Goal: Information Seeking & Learning: Learn about a topic

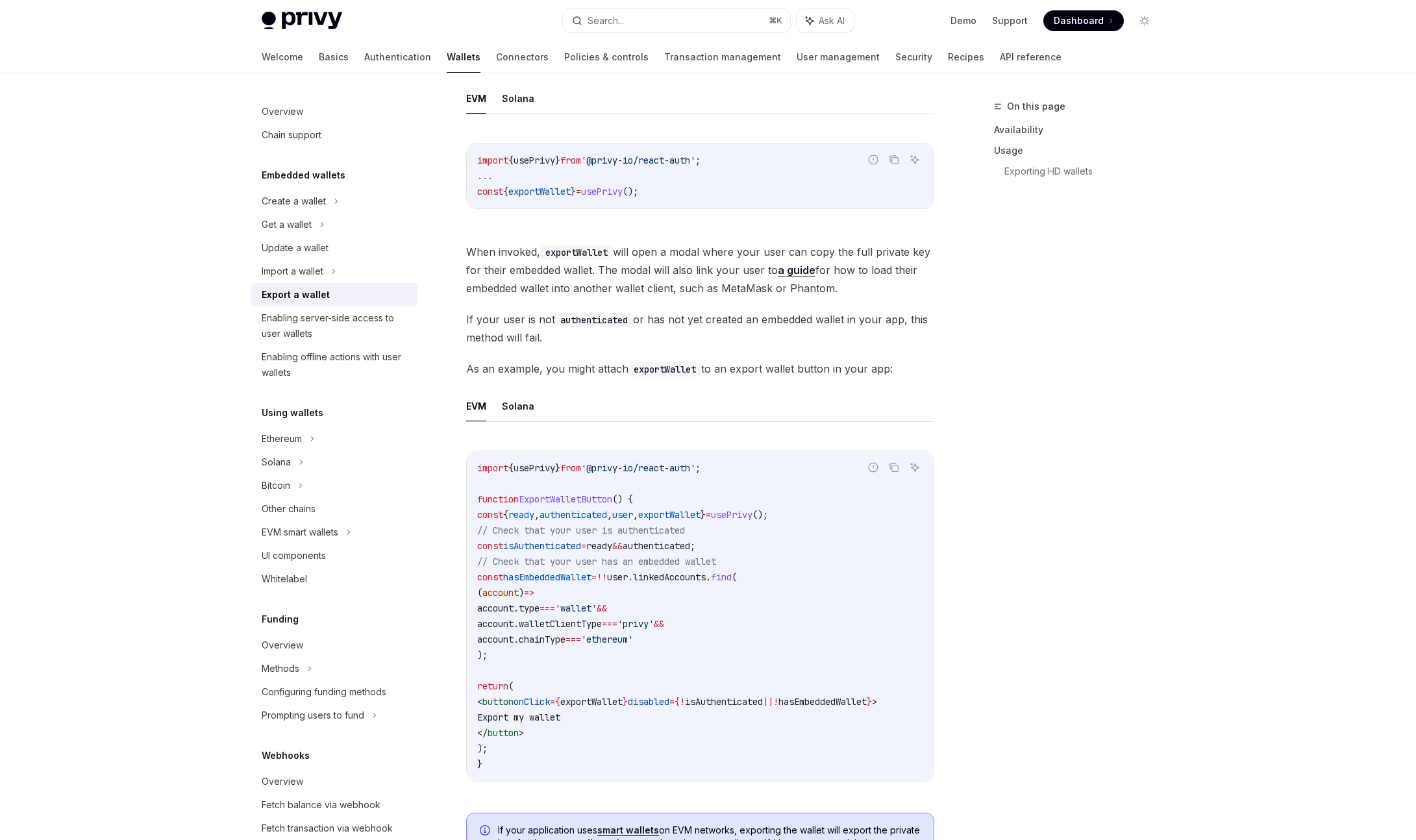
scroll to position [429, 0]
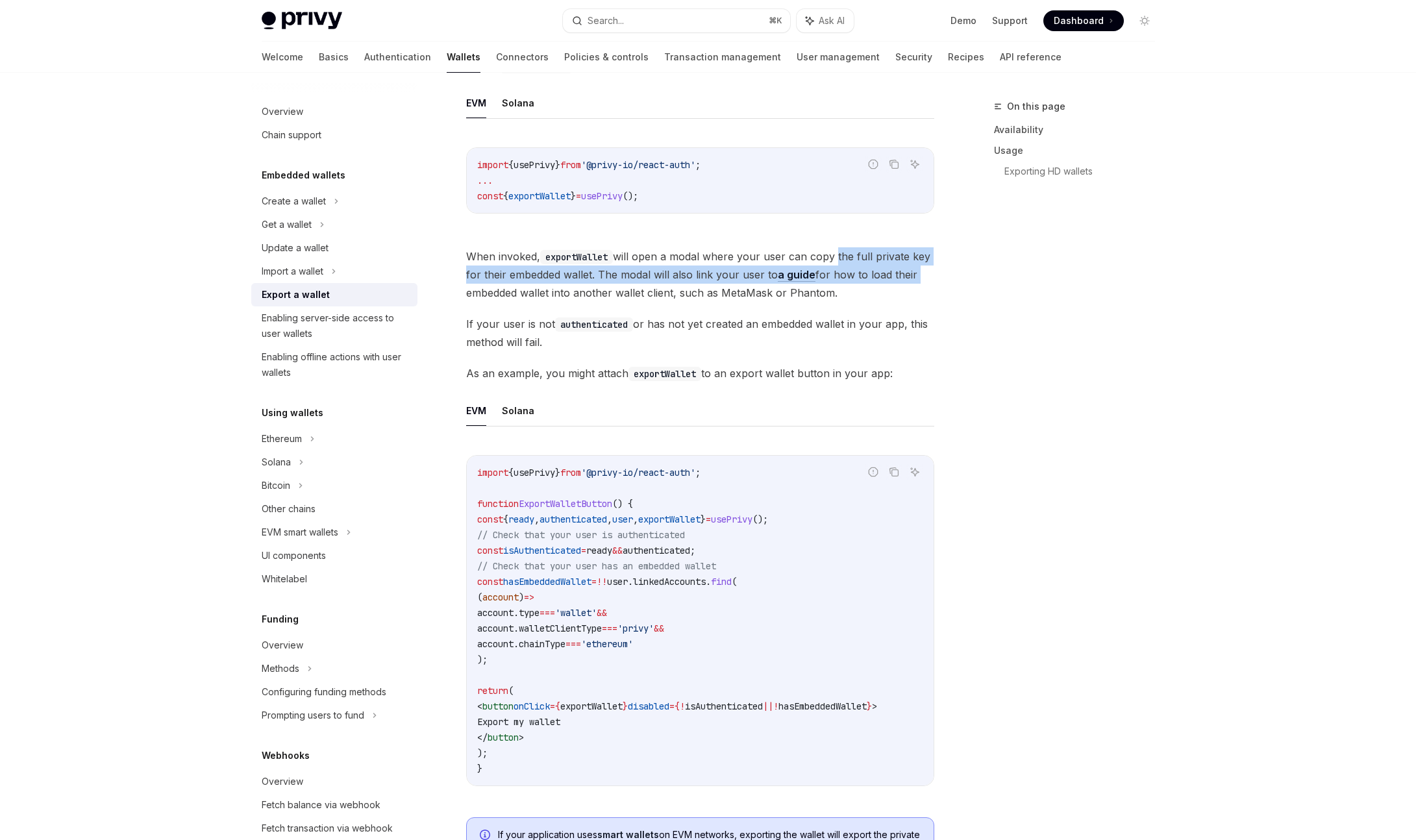
drag, startPoint x: 834, startPoint y: 255, endPoint x: 928, endPoint y: 268, distance: 94.9
click at [928, 269] on span "When invoked, exportWallet will open a modal where your user can copy the full …" at bounding box center [700, 274] width 468 height 55
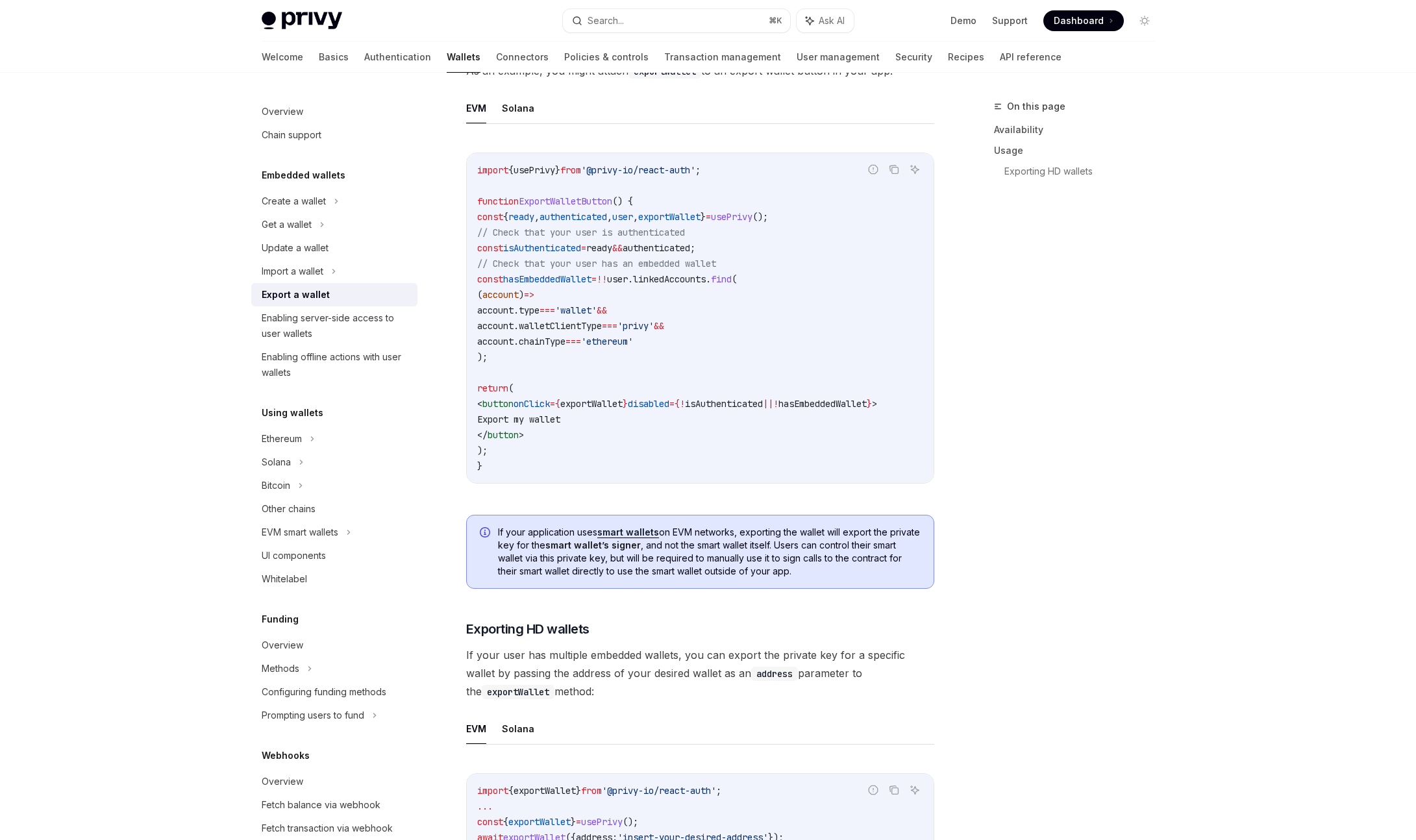
scroll to position [781, 0]
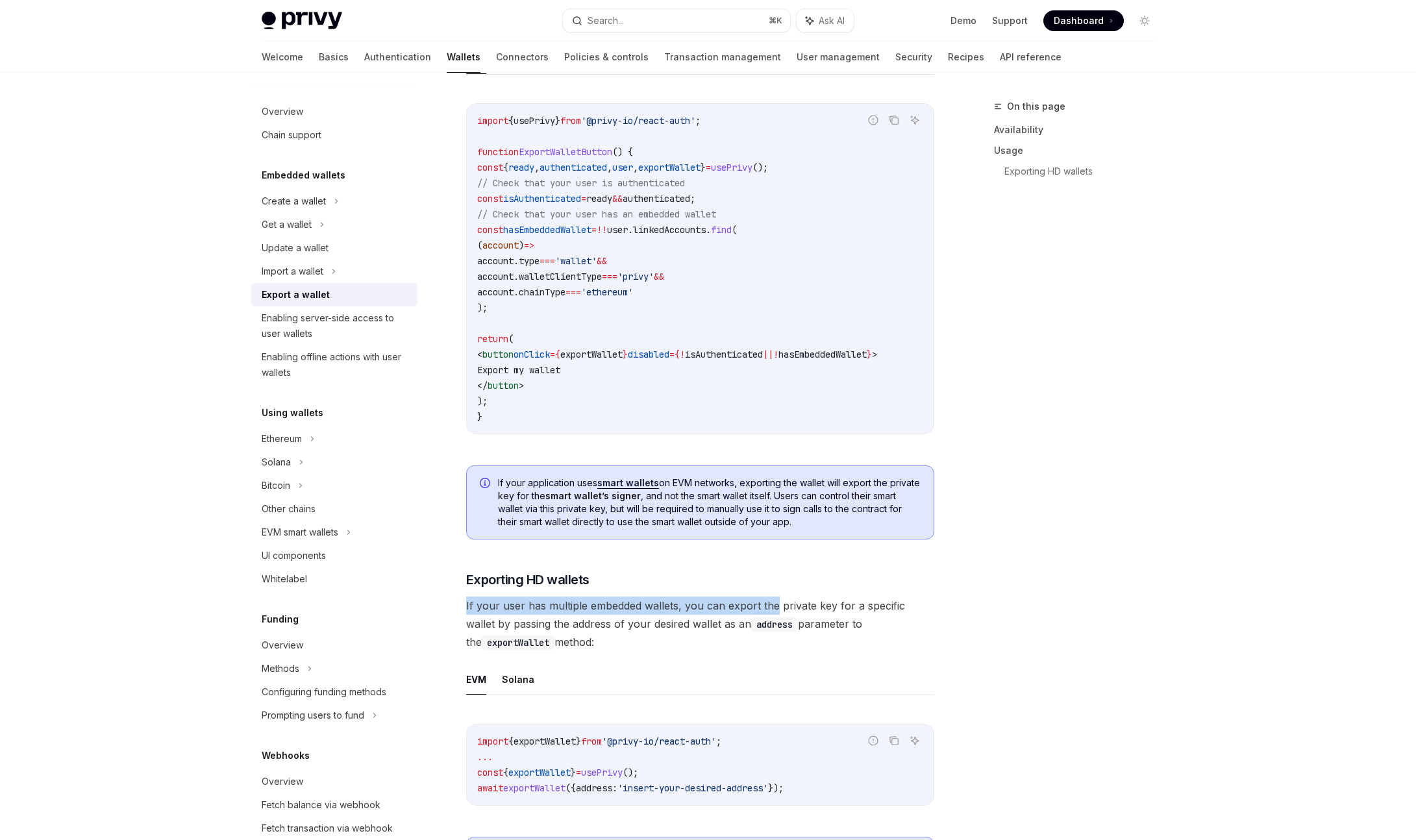
drag, startPoint x: 775, startPoint y: 612, endPoint x: 940, endPoint y: 596, distance: 165.8
click at [940, 596] on div "**********" at bounding box center [708, 196] width 914 height 1808
click at [1007, 615] on div "On this page Availability Usage Exporting HD wallets" at bounding box center [1067, 468] width 197 height 741
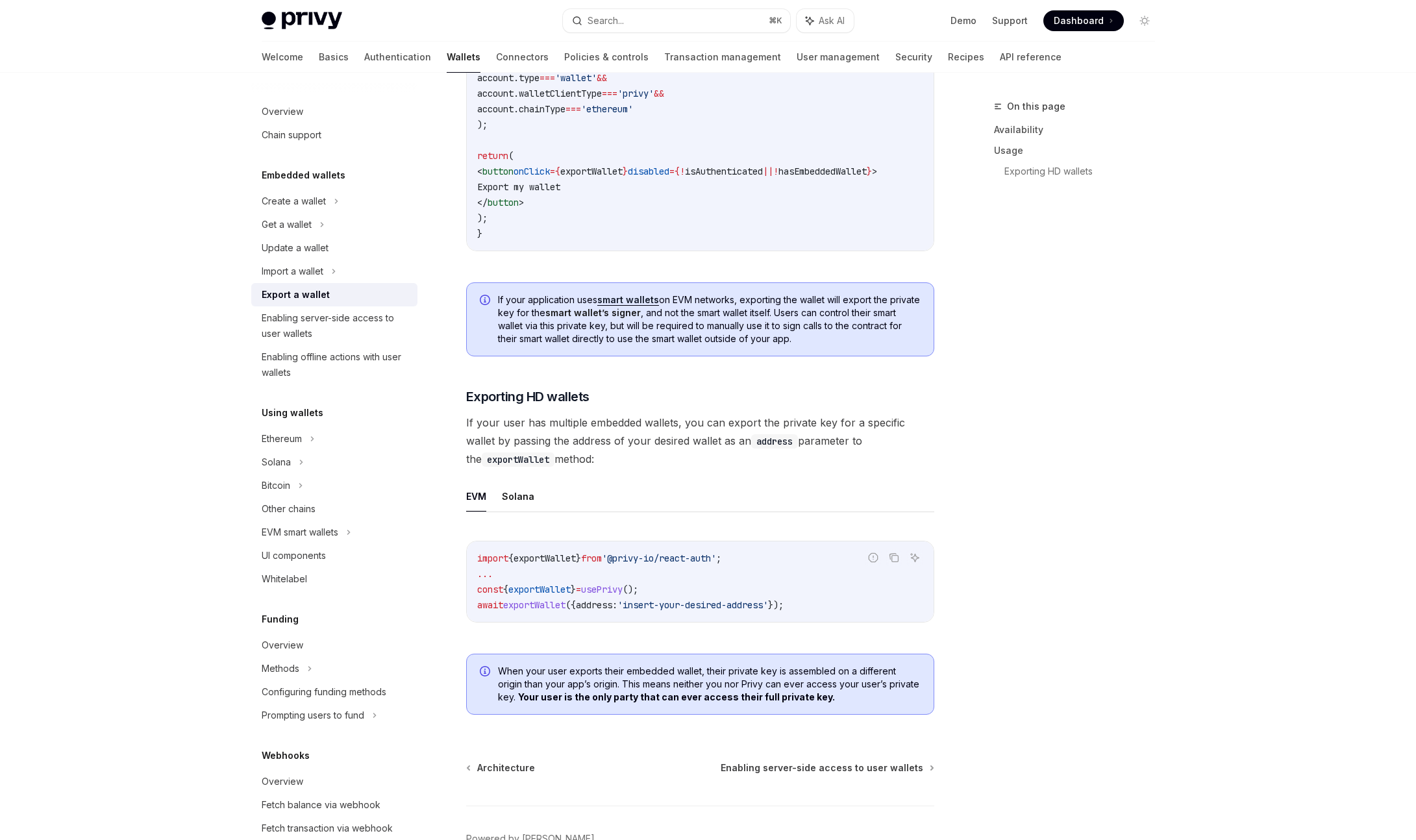
scroll to position [968, 0]
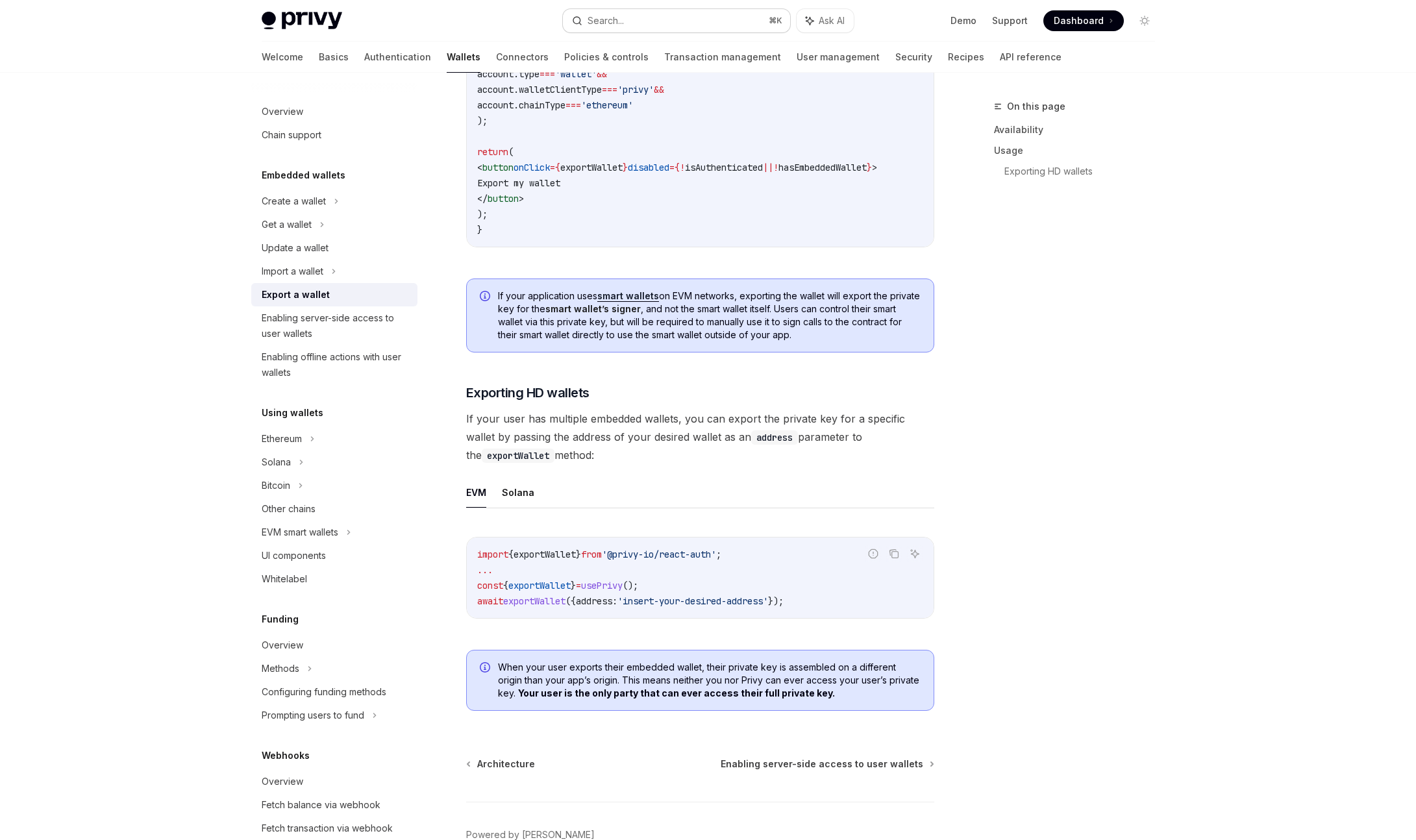
click at [670, 22] on button "Search... ⌘ K" at bounding box center [676, 21] width 227 height 23
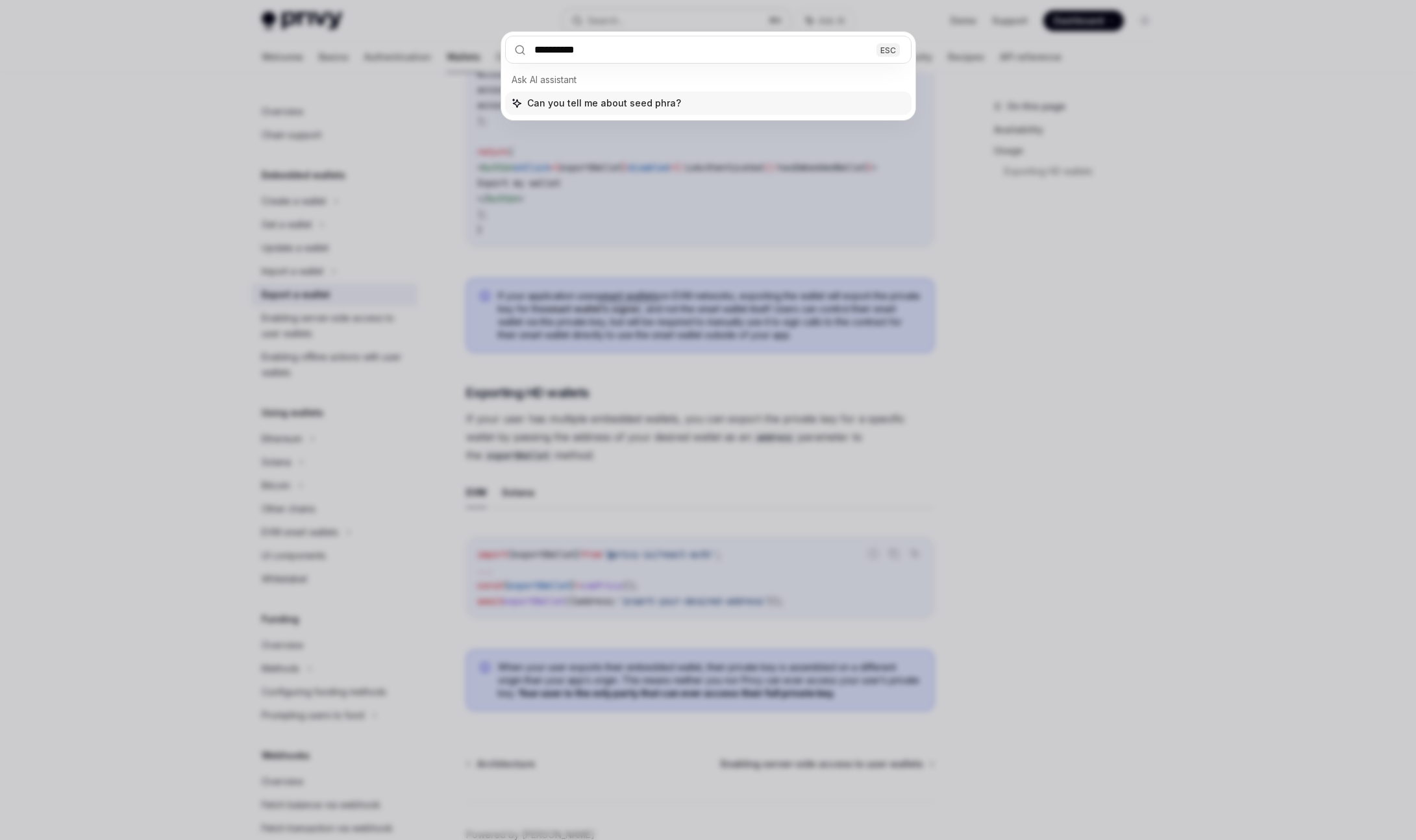
type input "**********"
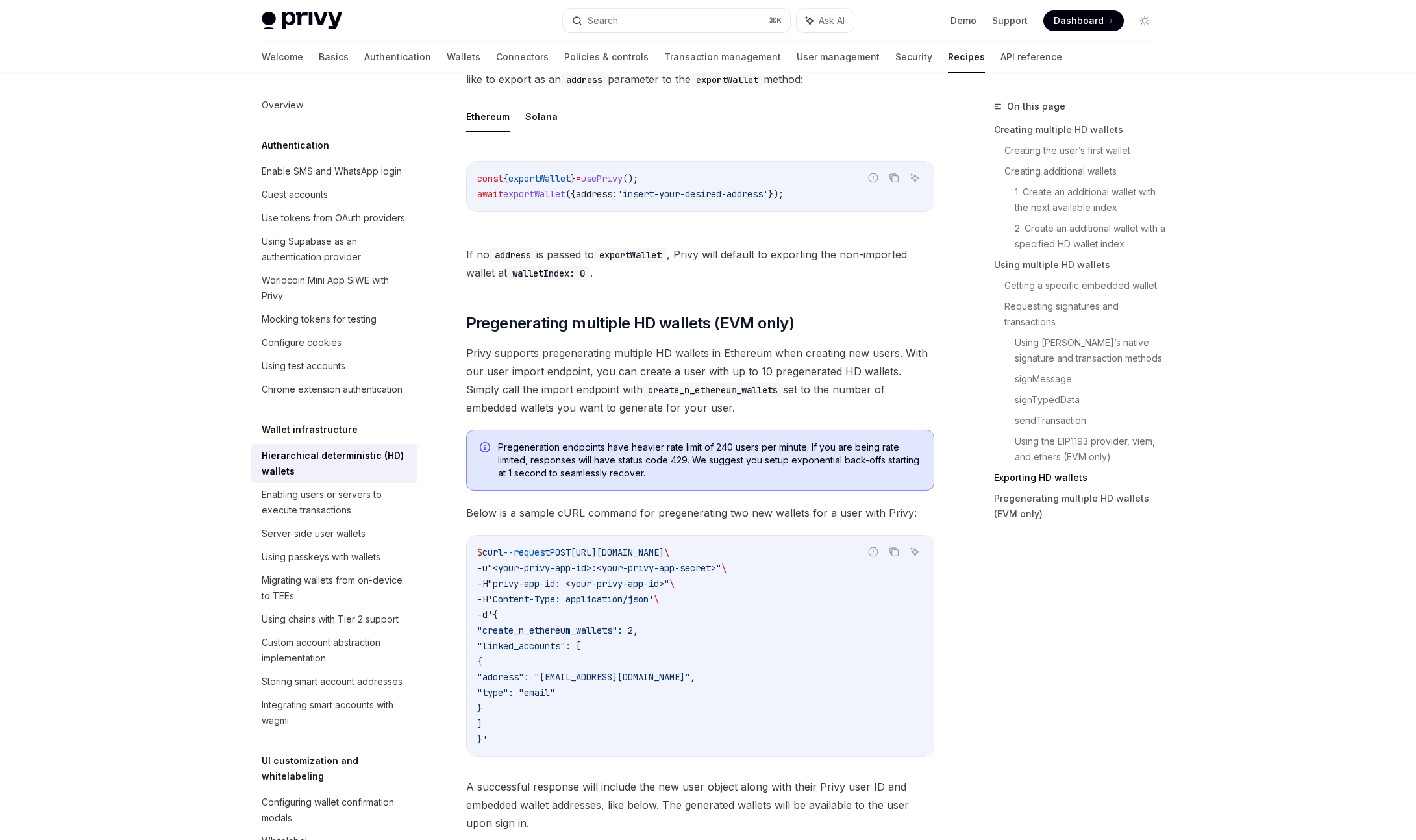
scroll to position [3285, 0]
click at [820, 405] on span "Privy supports pregenerating multiple HD wallets in Ethereum when creating new …" at bounding box center [700, 383] width 468 height 72
click at [814, 415] on span "Privy supports pregenerating multiple HD wallets in Ethereum when creating new …" at bounding box center [700, 383] width 468 height 72
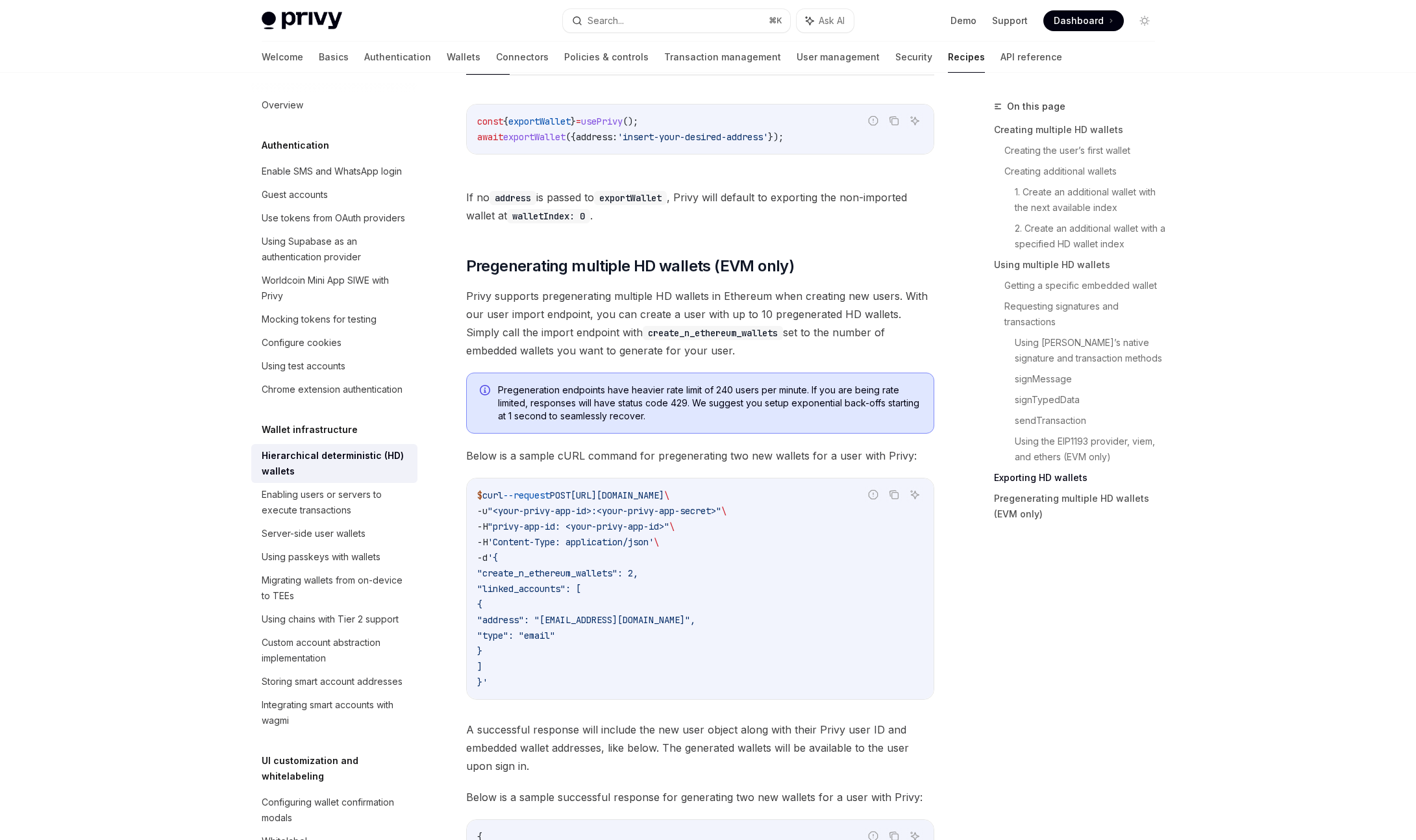
scroll to position [3348, 0]
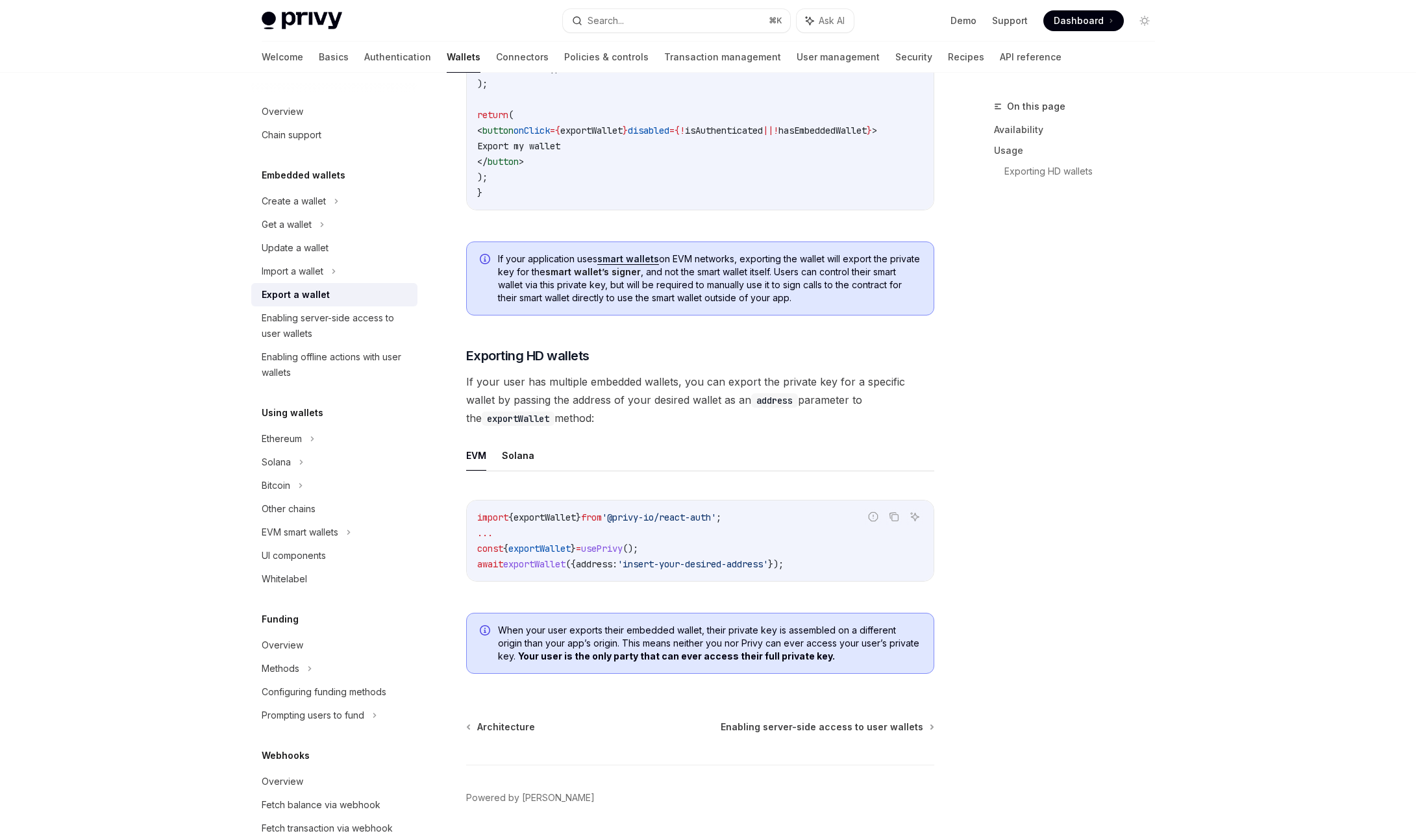
scroll to position [1047, 0]
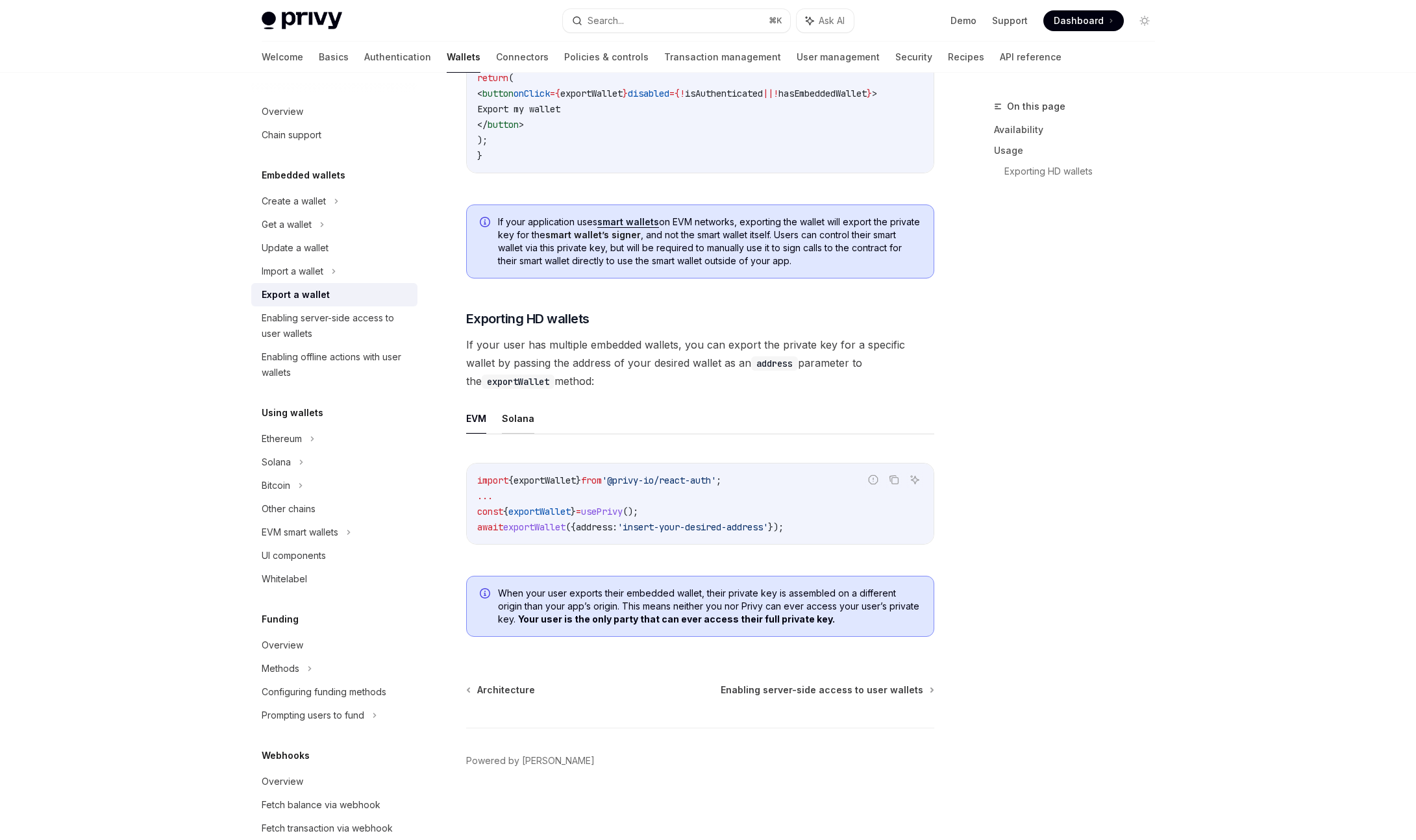
click at [517, 422] on button "Solana" at bounding box center [518, 418] width 32 height 31
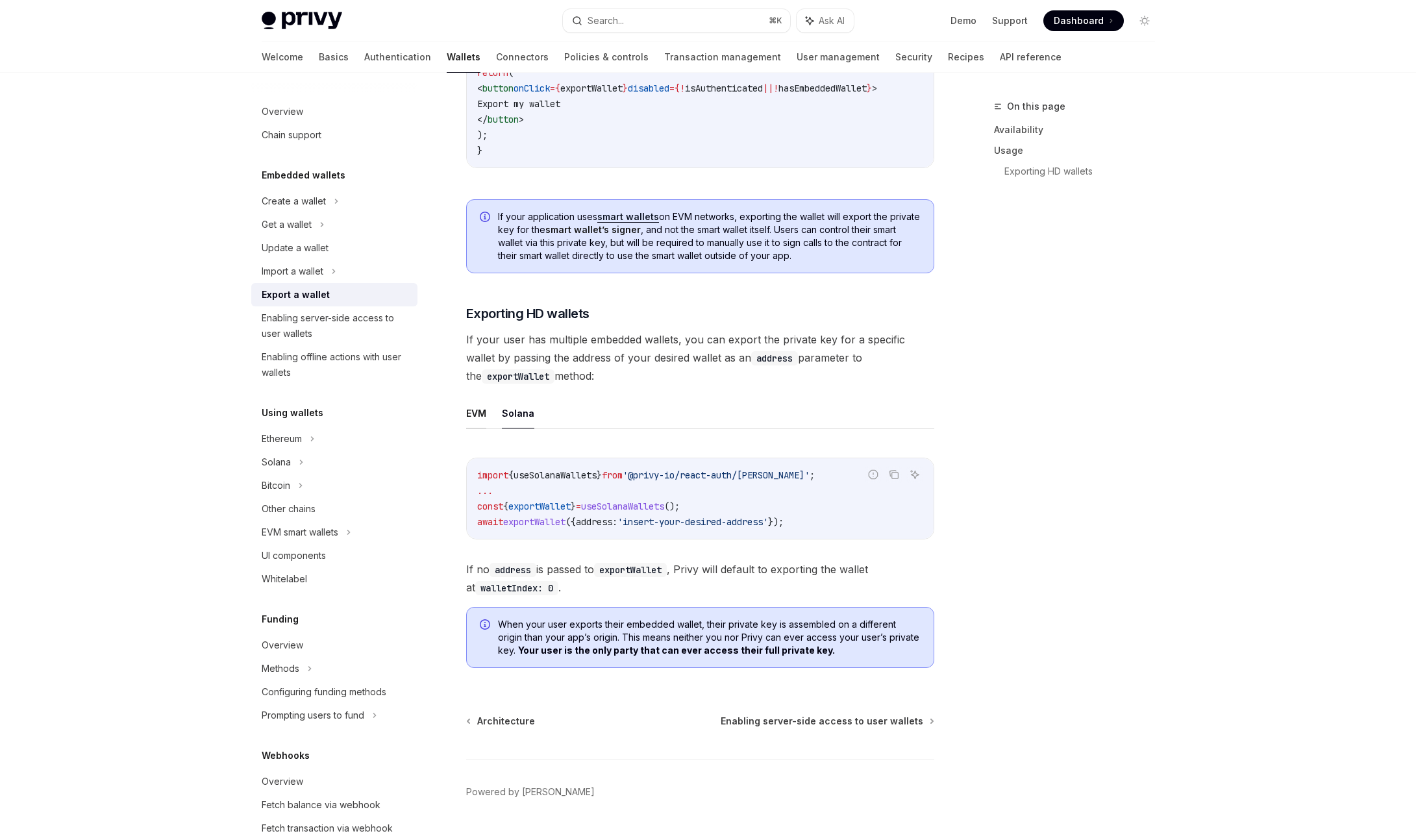
click at [476, 421] on button "EVM" at bounding box center [476, 413] width 20 height 31
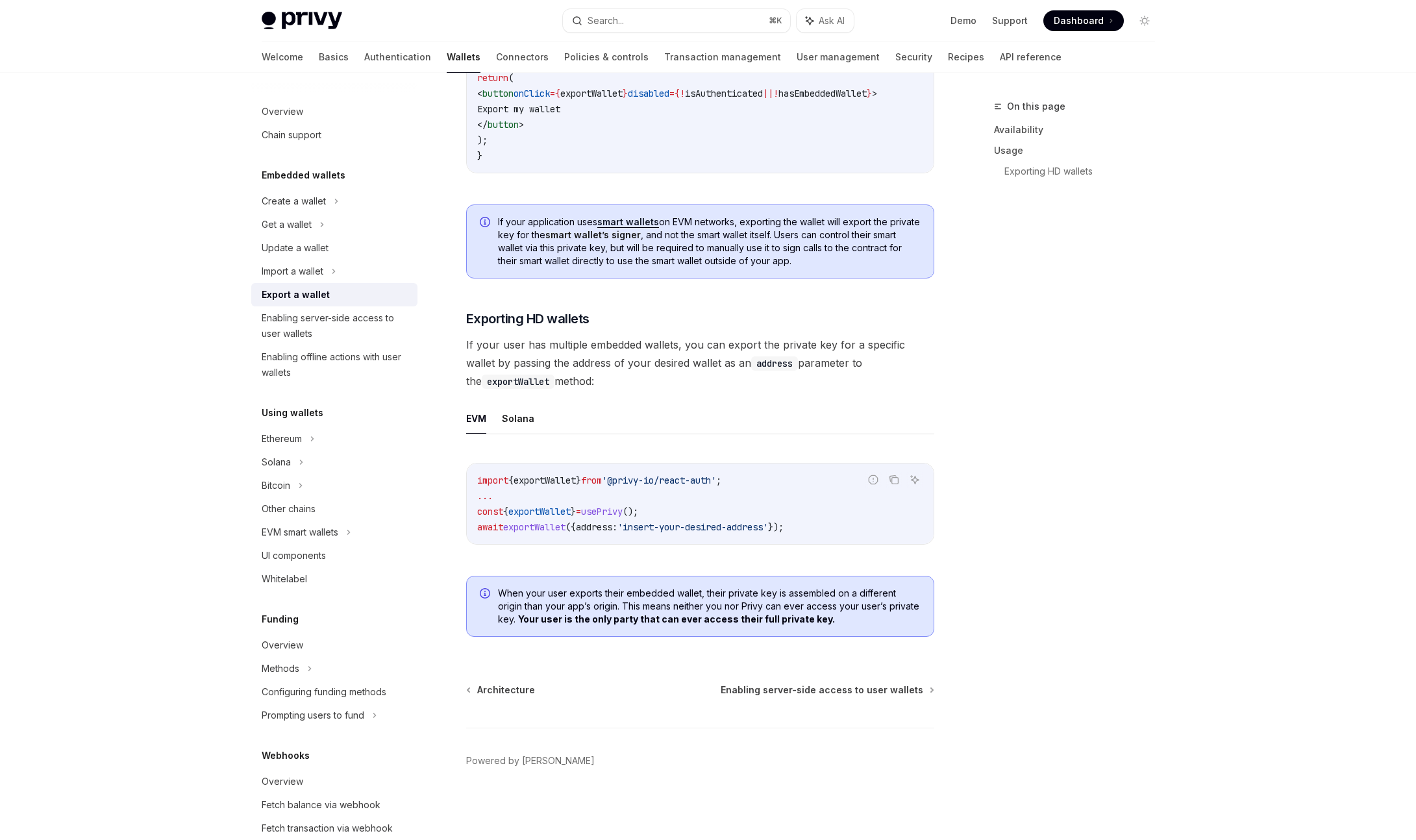
click at [500, 422] on ul "EVM Solana" at bounding box center [700, 418] width 468 height 31
click at [505, 412] on button "Solana" at bounding box center [518, 418] width 32 height 31
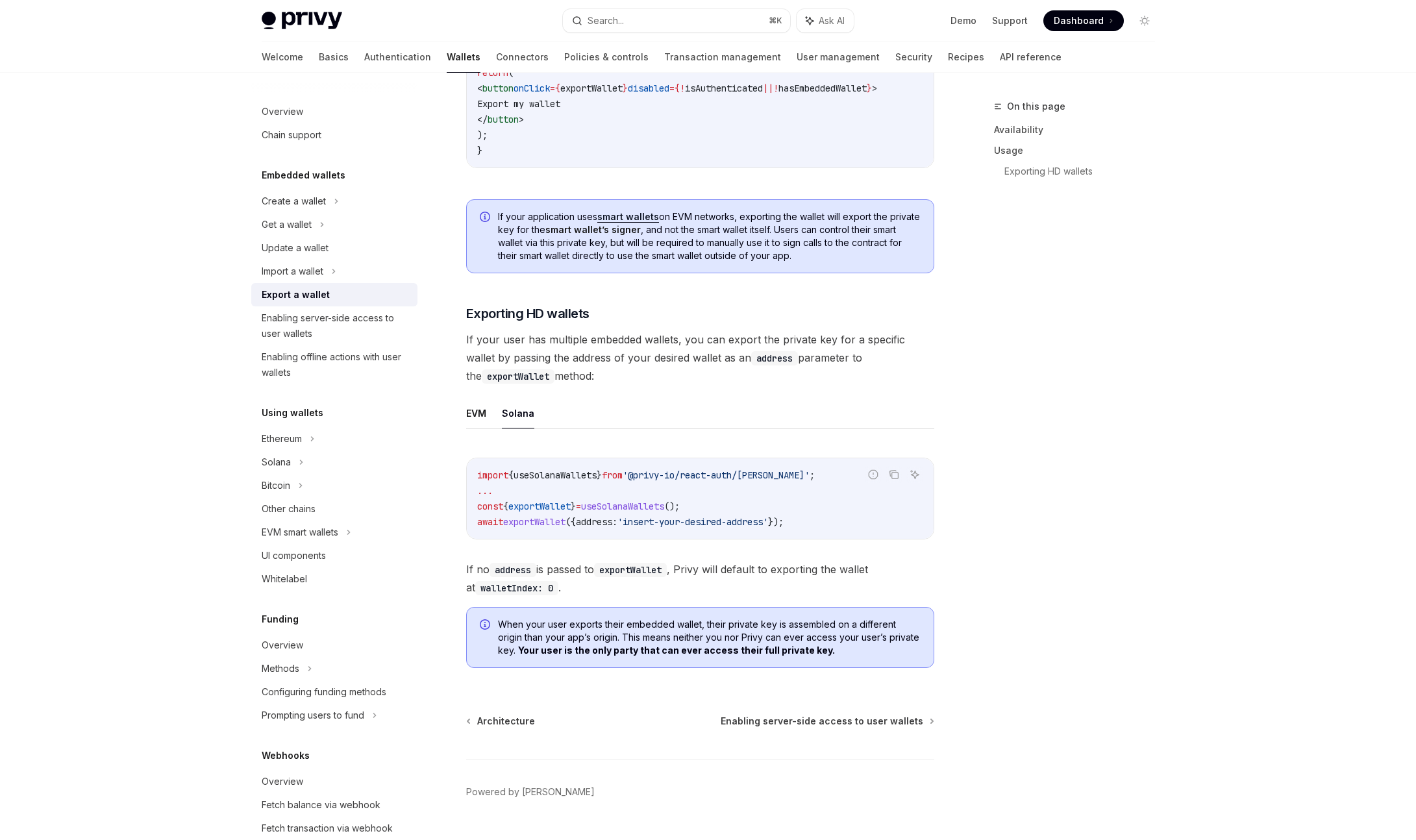
click at [473, 419] on button "EVM" at bounding box center [476, 413] width 20 height 31
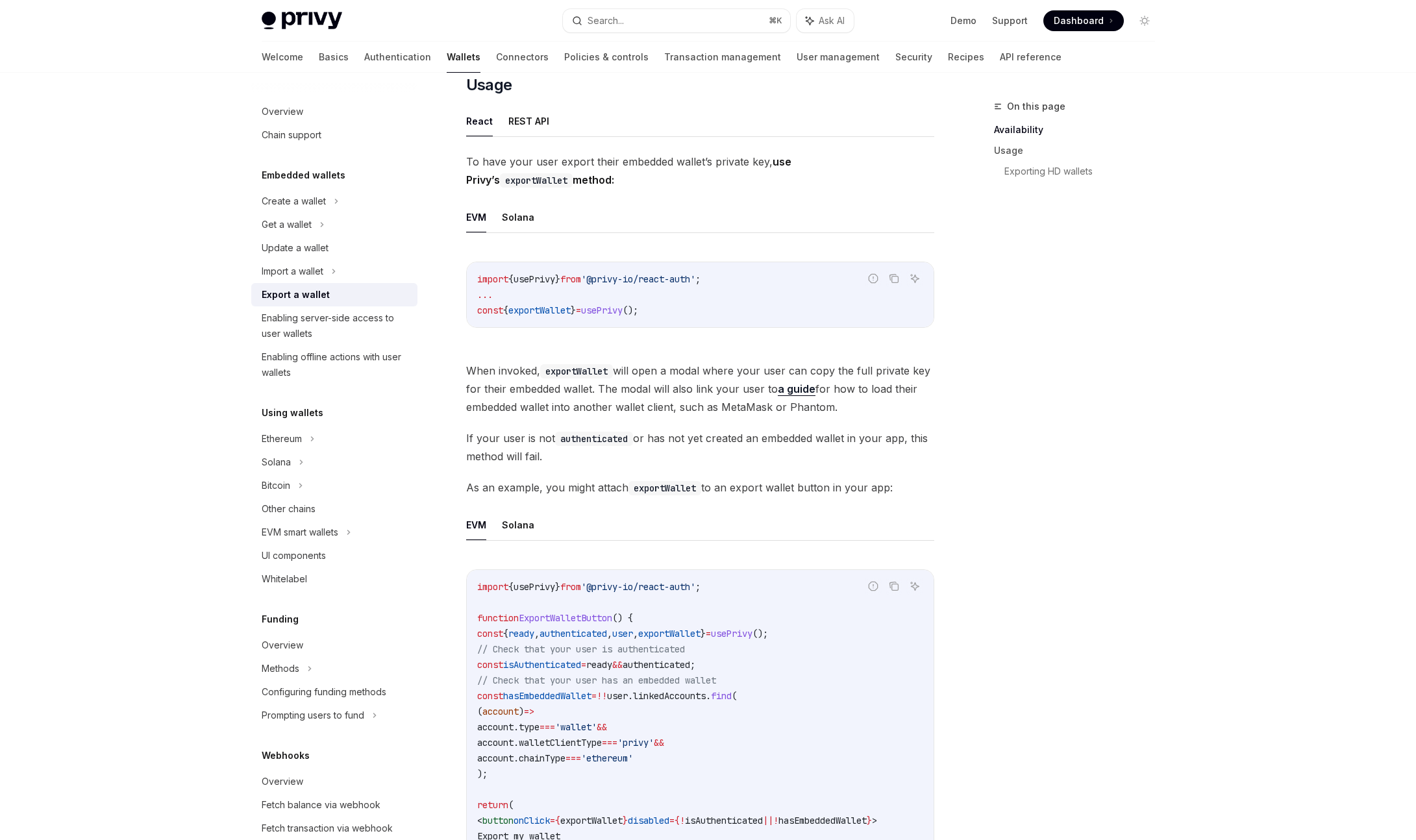
scroll to position [261, 0]
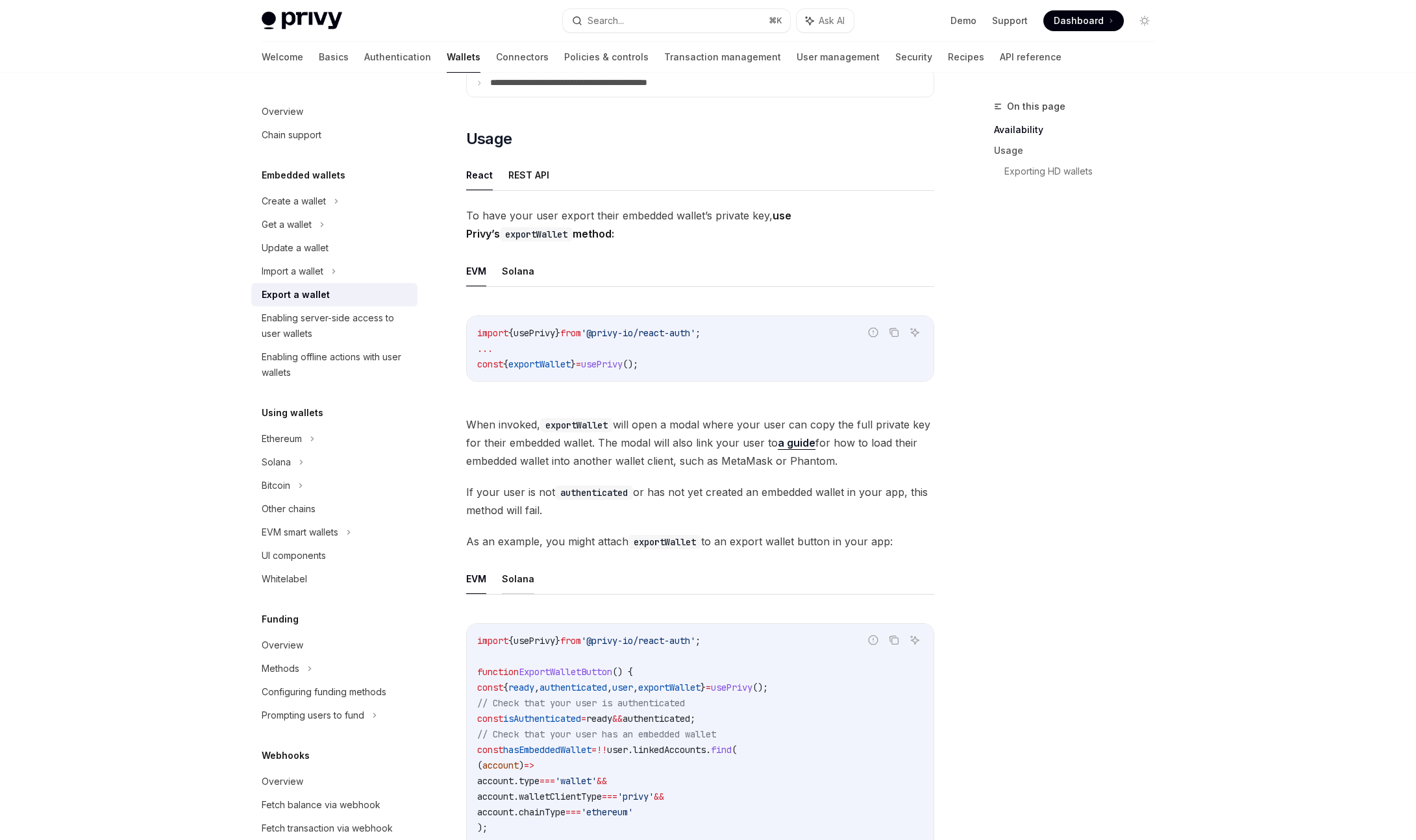
click at [523, 576] on button "Solana" at bounding box center [518, 578] width 32 height 31
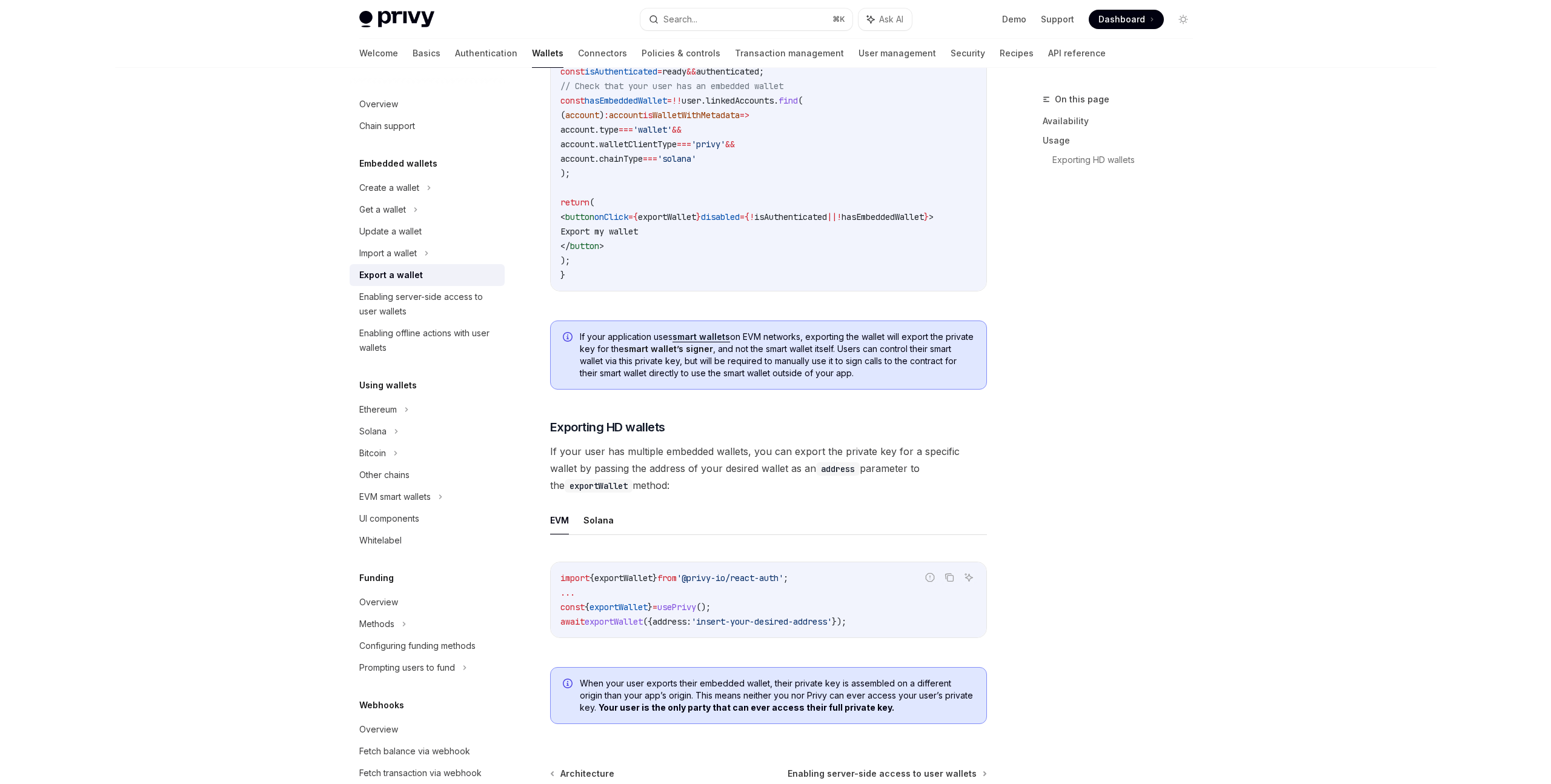
scroll to position [1006, 0]
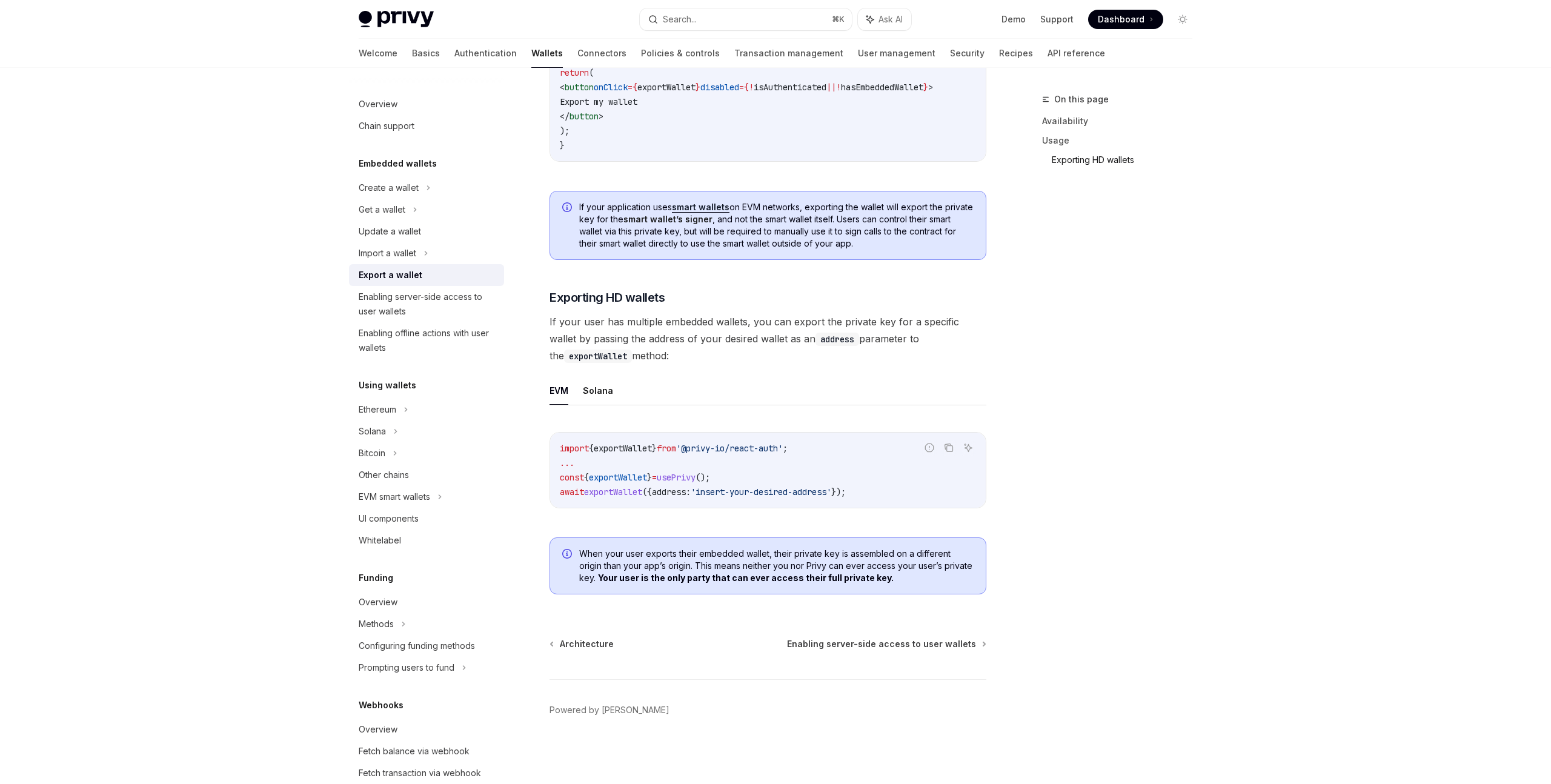
click at [1172, 169] on link "Exporting HD wallets" at bounding box center [1127, 159] width 150 height 19
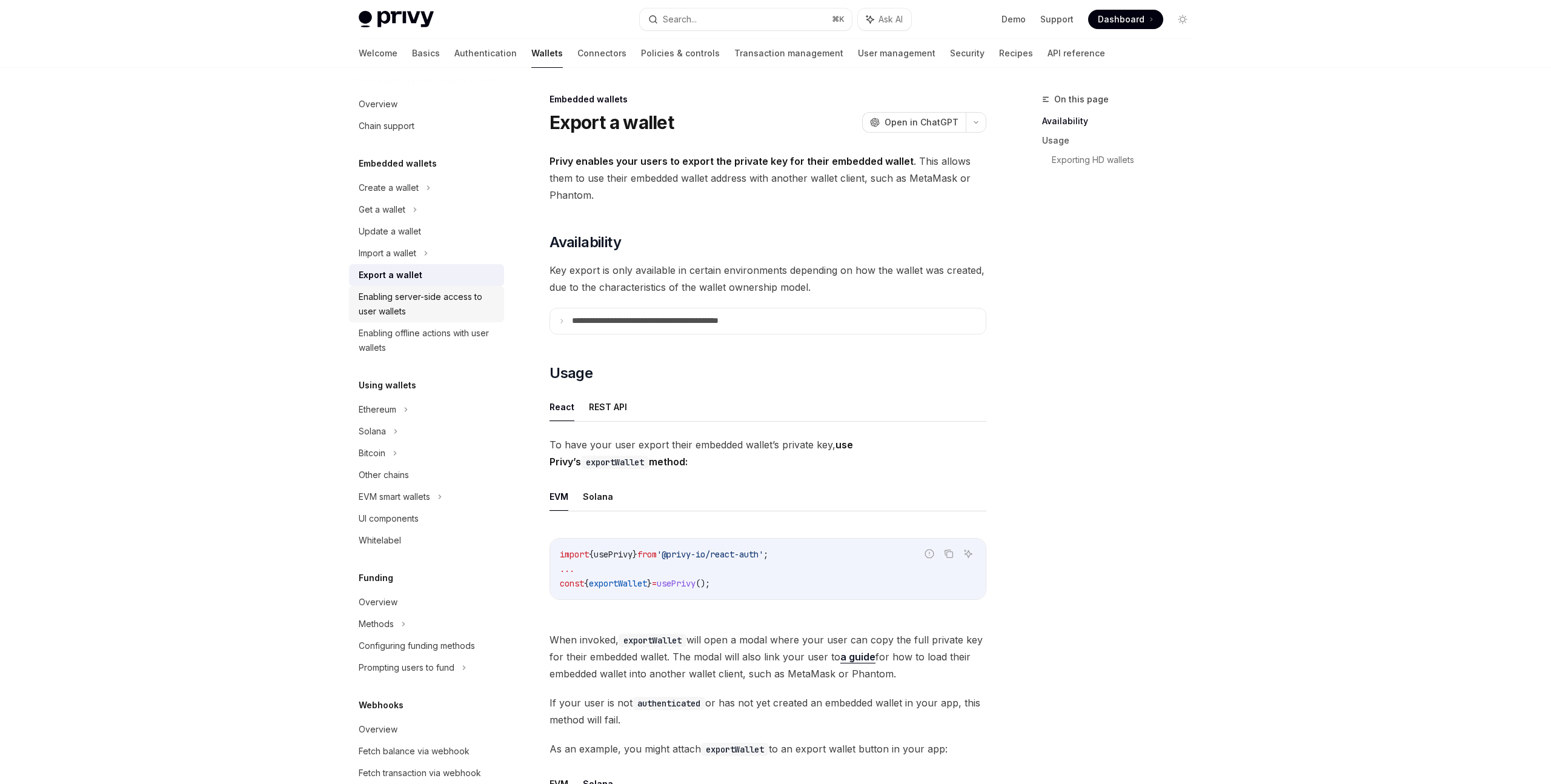
click at [399, 302] on div "Enabling server-side access to user wallets" at bounding box center [427, 304] width 138 height 29
type textarea "*"
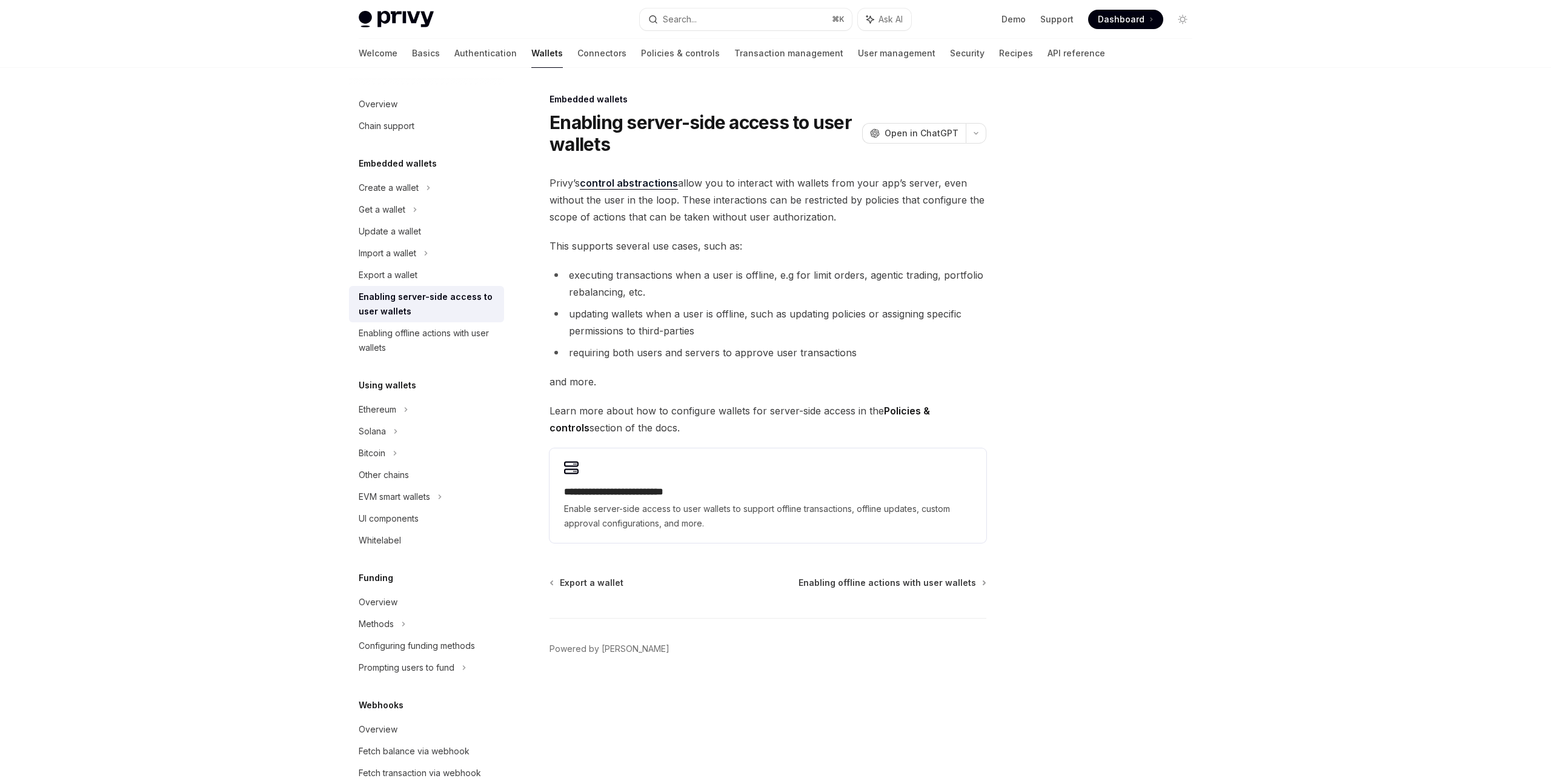
click at [1114, 269] on div at bounding box center [1109, 437] width 184 height 691
click at [1183, 184] on div at bounding box center [1109, 437] width 184 height 691
click at [1109, 417] on div at bounding box center [1109, 437] width 184 height 691
